Goal: Information Seeking & Learning: Learn about a topic

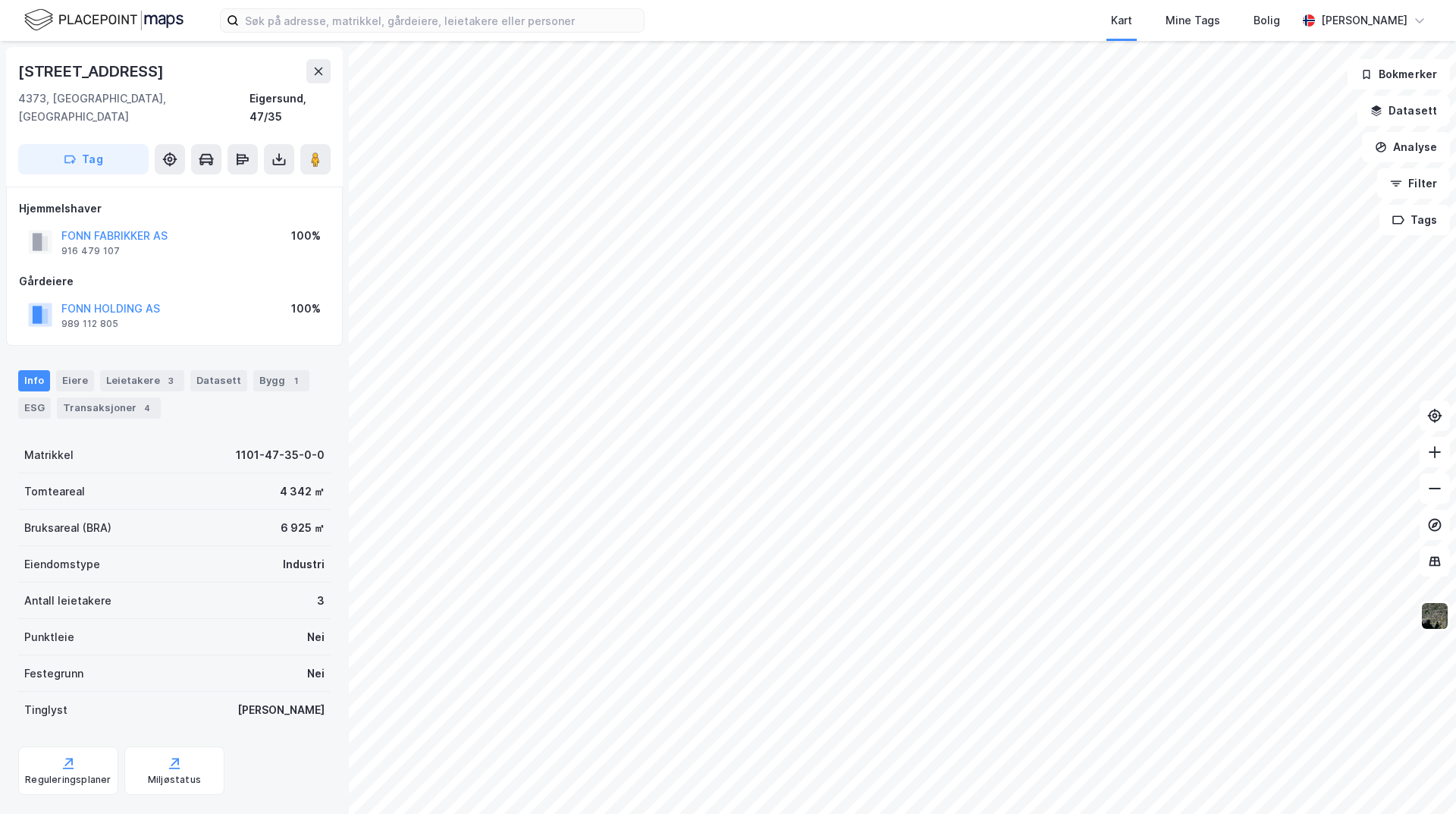
click at [870, 813] on html "Kart Mine Tags Bolig [PERSON_NAME] Lindøyveien 92 4373, [GEOGRAPHIC_DATA], [GEO…" at bounding box center [728, 407] width 1456 height 814
click at [884, 813] on html "Kart Mine Tags Bolig [PERSON_NAME] Lindøyveien 92 4373, [GEOGRAPHIC_DATA], [GEO…" at bounding box center [728, 407] width 1456 height 814
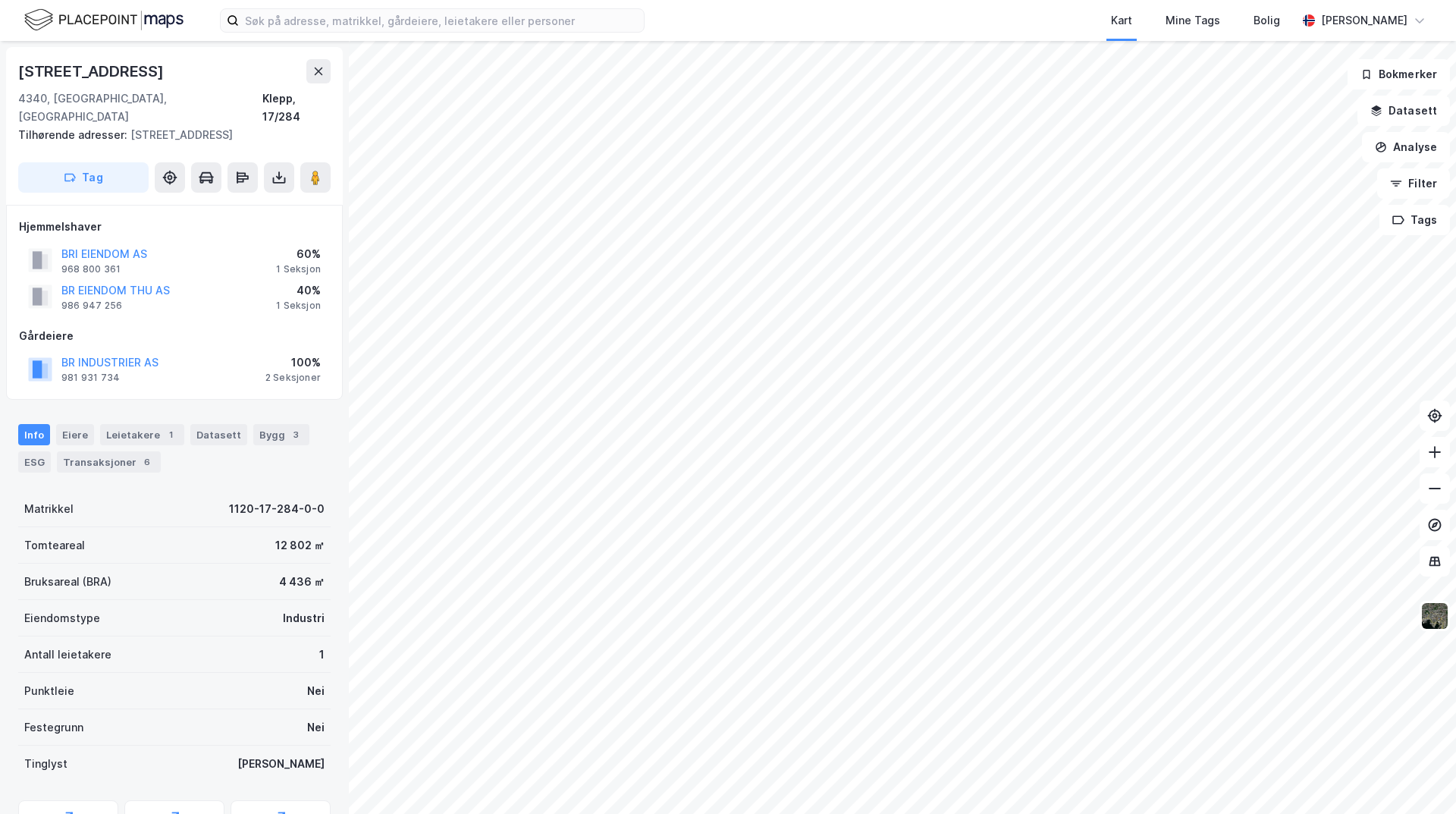
click at [886, 813] on html "Kart Mine Tags Bolig Kristoffer Lorentzen [STREET_ADDRESS], [GEOGRAPHIC_DATA] K…" at bounding box center [728, 407] width 1456 height 814
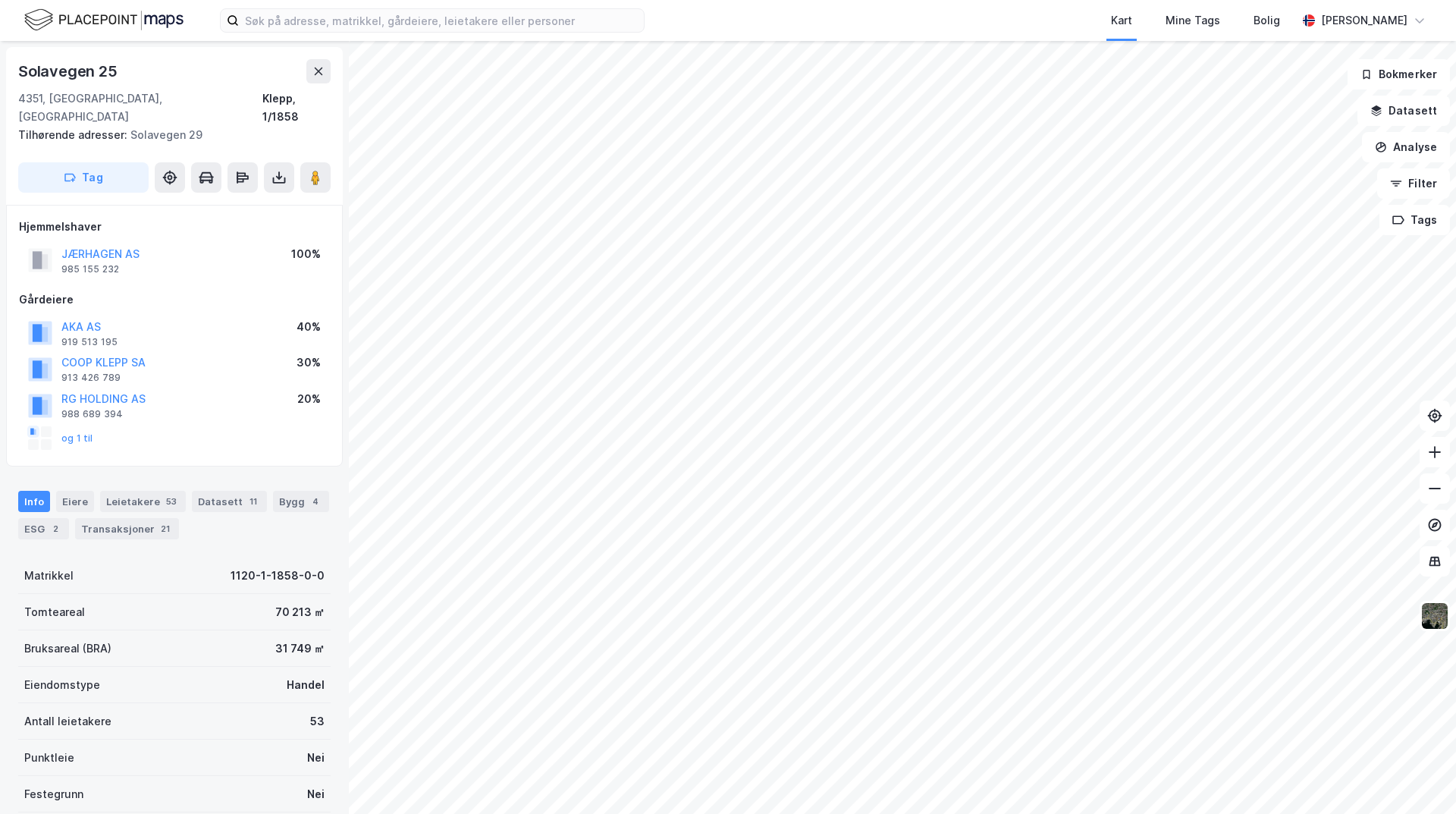
click at [723, 813] on html "Kart Mine Tags Bolig Kristoffer Lorentzen [STREET_ADDRESS], [GEOGRAPHIC_DATA] K…" at bounding box center [728, 407] width 1456 height 814
click at [1026, 0] on html "Kart Mine Tags Bolig Kristoffer Lorentzen [STREET_ADDRESS], [GEOGRAPHIC_DATA] K…" at bounding box center [728, 407] width 1456 height 814
click at [1105, 813] on html "Kart Mine Tags Bolig Kristoffer Lorentzen [STREET_ADDRESS], [GEOGRAPHIC_DATA] K…" at bounding box center [728, 407] width 1456 height 814
click at [732, 813] on html "Kart Mine Tags Bolig Kristoffer Lorentzen [STREET_ADDRESS], [GEOGRAPHIC_DATA] K…" at bounding box center [728, 407] width 1456 height 814
